Goal: Task Accomplishment & Management: Manage account settings

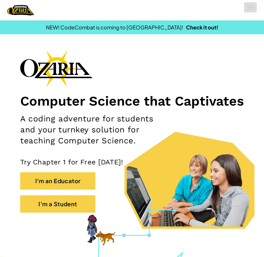
click at [253, 8] on button "Toggle navigation" at bounding box center [250, 7] width 13 height 10
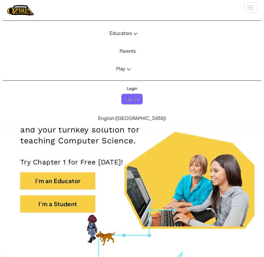
click at [121, 96] on ul "Login Sign Up" at bounding box center [131, 93] width 27 height 21
click at [137, 103] on span "Sign Up" at bounding box center [131, 99] width 21 height 11
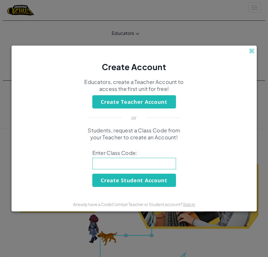
click at [123, 166] on input at bounding box center [134, 164] width 84 height 12
click at [140, 163] on input at bounding box center [134, 164] width 84 height 12
type input "LatewinGame"
click at [148, 178] on button "Create Student Account" at bounding box center [134, 180] width 84 height 13
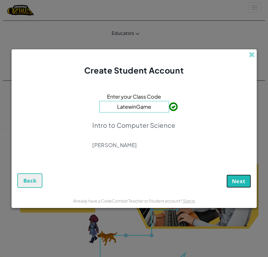
click at [228, 180] on button "Next" at bounding box center [238, 180] width 25 height 13
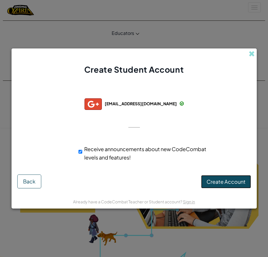
click at [231, 179] on span "Create Account" at bounding box center [225, 181] width 39 height 7
click at [231, 179] on button "Create Account" at bounding box center [226, 181] width 50 height 13
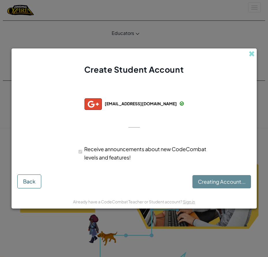
click at [231, 179] on div "Creating Account... Back" at bounding box center [134, 181] width 234 height 14
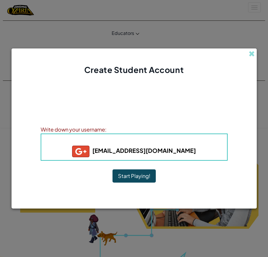
click at [141, 172] on button "Start Playing!" at bounding box center [133, 175] width 43 height 13
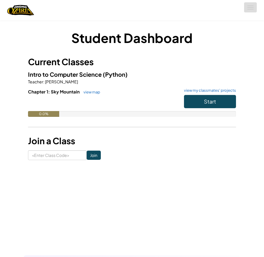
click at [250, 3] on button "Toggle navigation" at bounding box center [250, 7] width 13 height 10
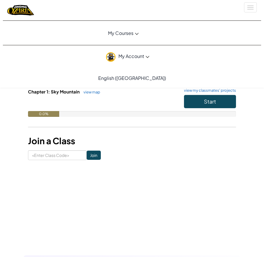
click at [123, 51] on link "My Account" at bounding box center [127, 57] width 249 height 18
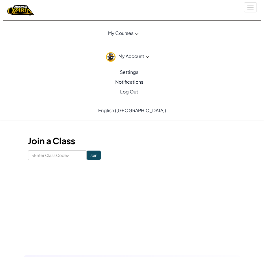
click at [111, 57] on img at bounding box center [111, 57] width 10 height 10
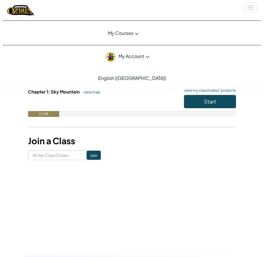
click at [114, 55] on img at bounding box center [111, 57] width 10 height 10
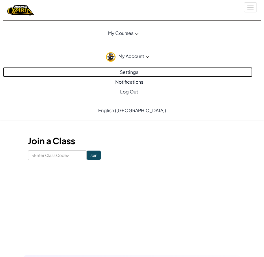
click at [127, 73] on link "Settings" at bounding box center [127, 72] width 249 height 10
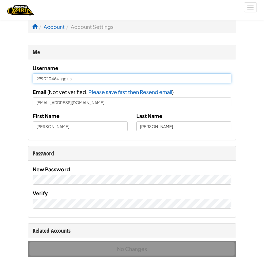
click at [113, 77] on input "999020464+gplus" at bounding box center [132, 79] width 198 height 10
type input "9"
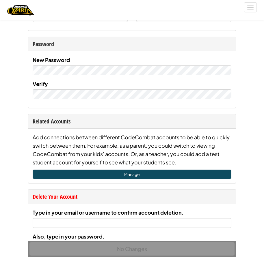
scroll to position [115, 0]
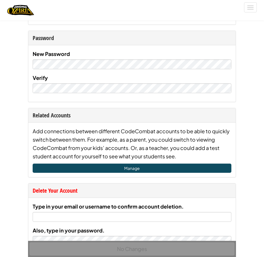
type input "Melissa"
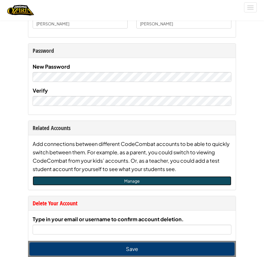
click at [131, 176] on link "Manage" at bounding box center [132, 180] width 198 height 9
